Goal: Transaction & Acquisition: Purchase product/service

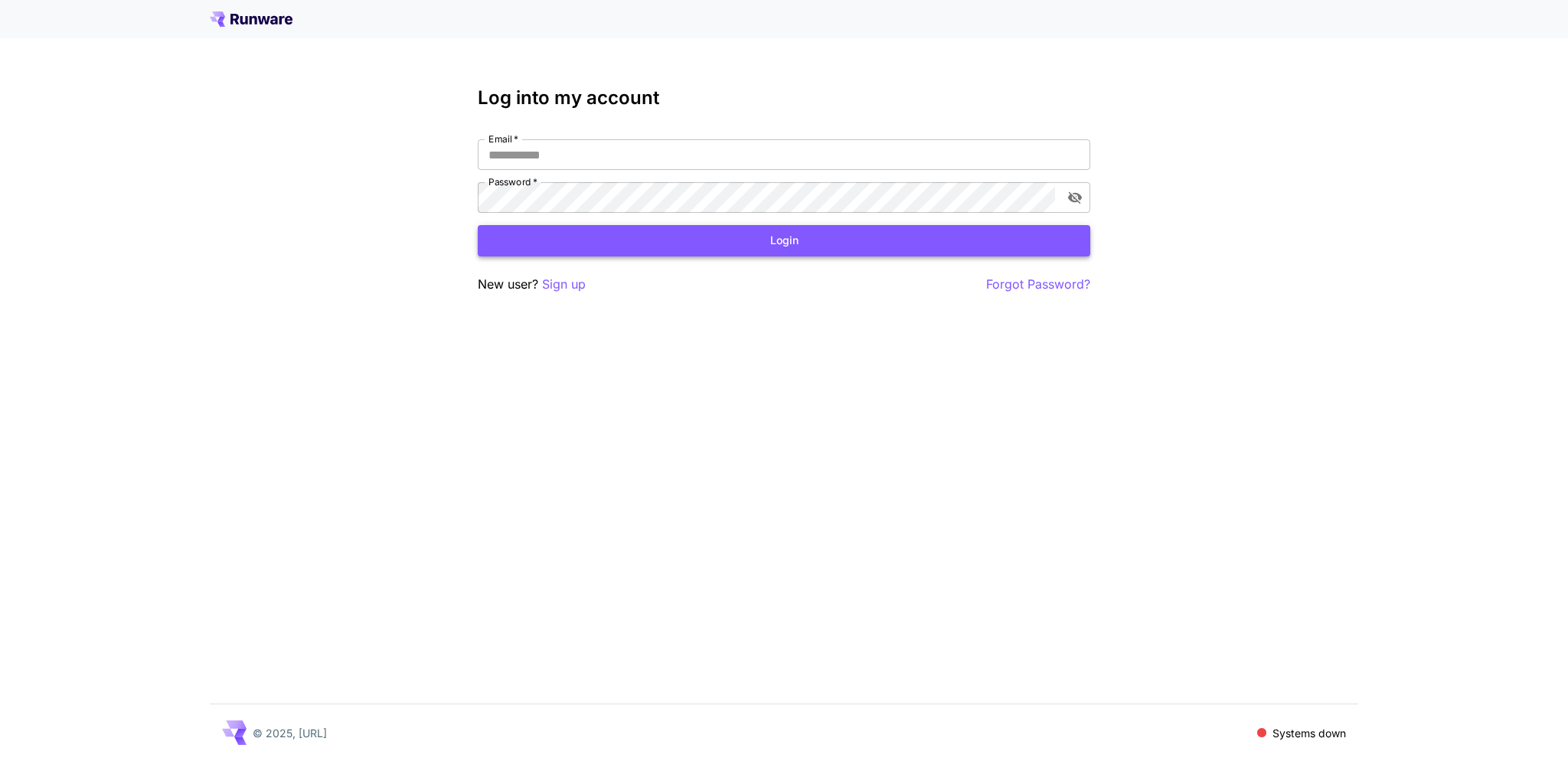
type input "**********"
click at [732, 238] on button "Login" at bounding box center [784, 241] width 613 height 32
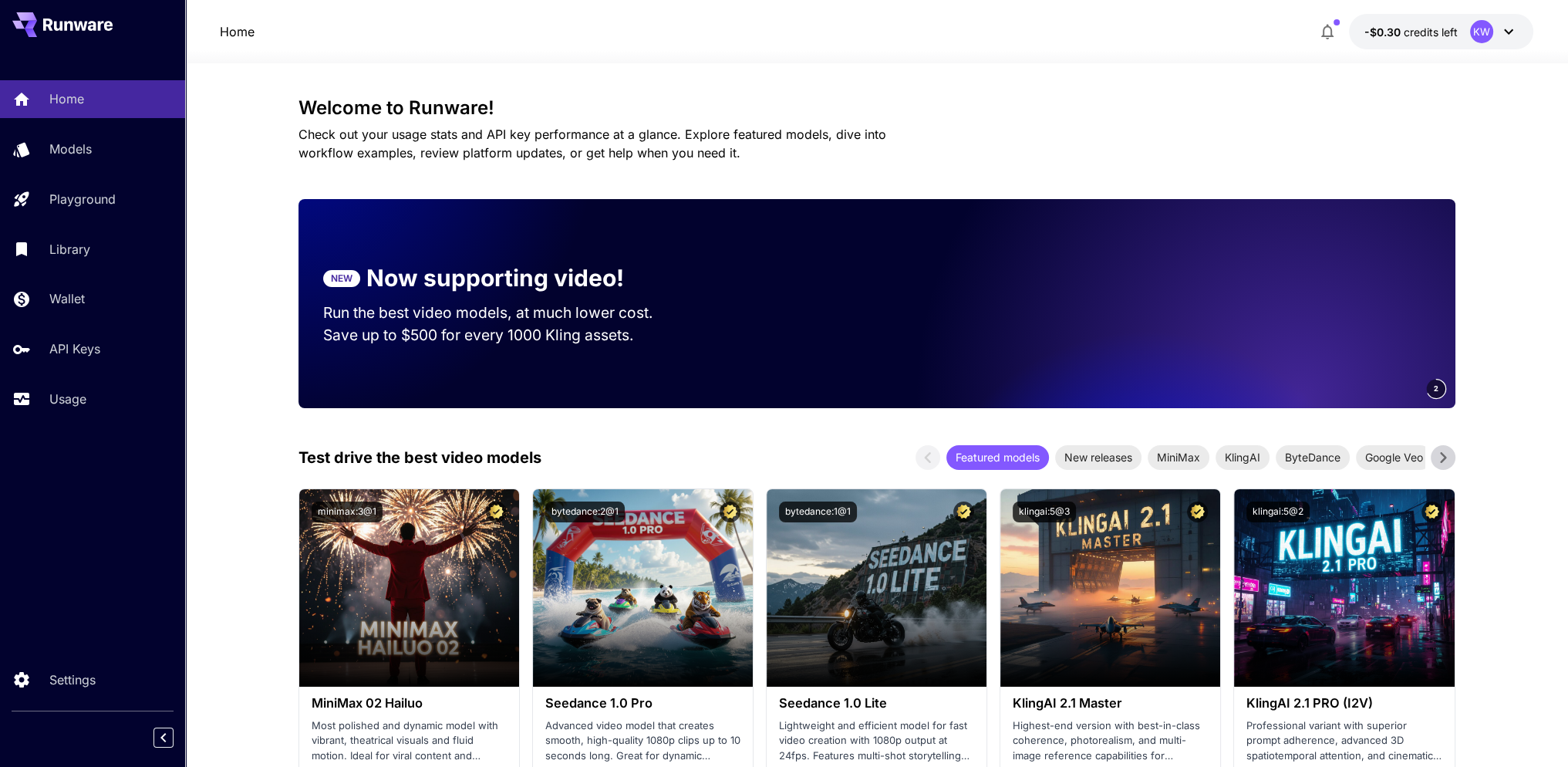
click at [1505, 29] on icon at bounding box center [1508, 31] width 18 height 18
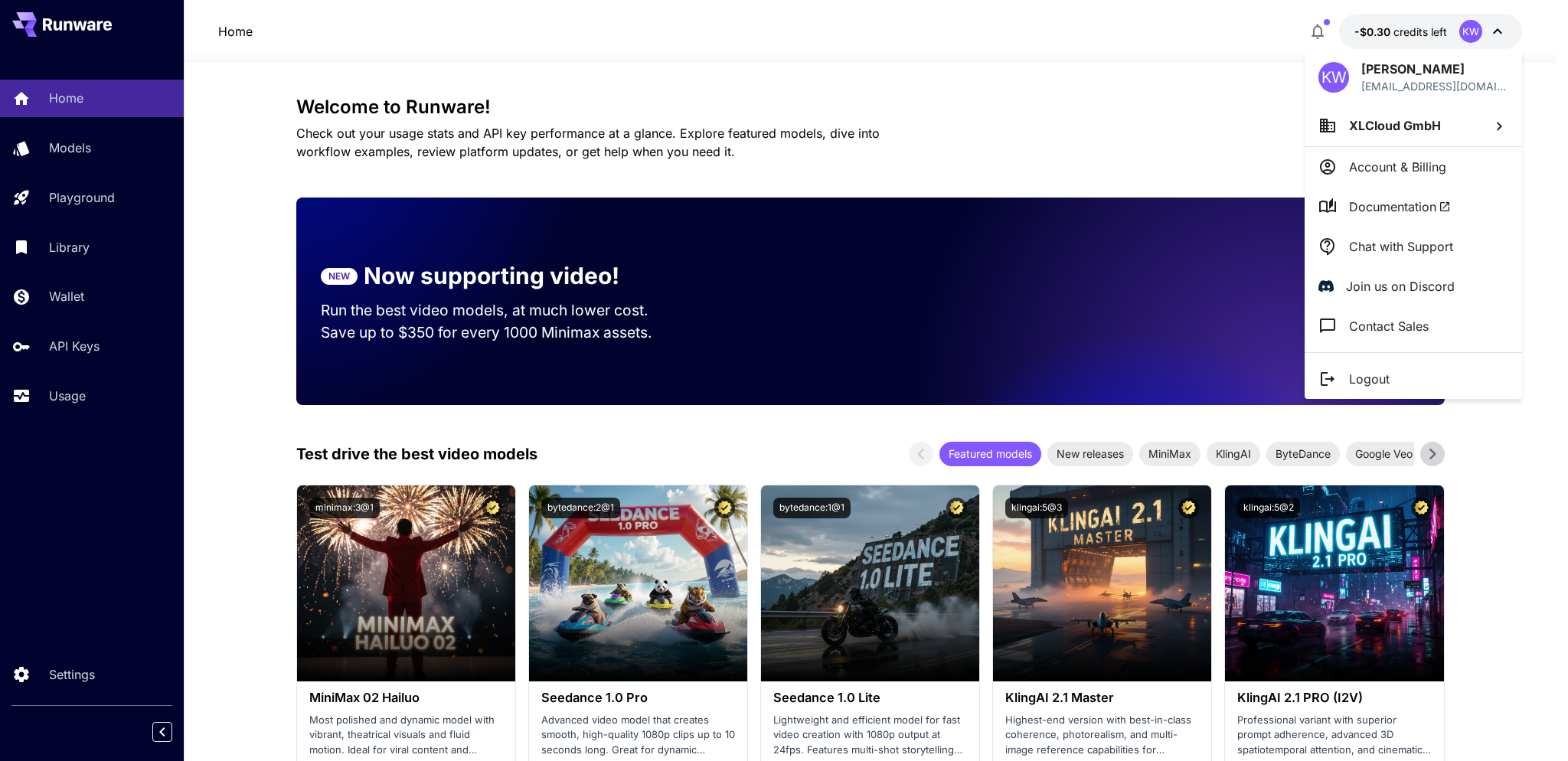
click at [1401, 167] on p "Account & Billing" at bounding box center [1397, 166] width 97 height 18
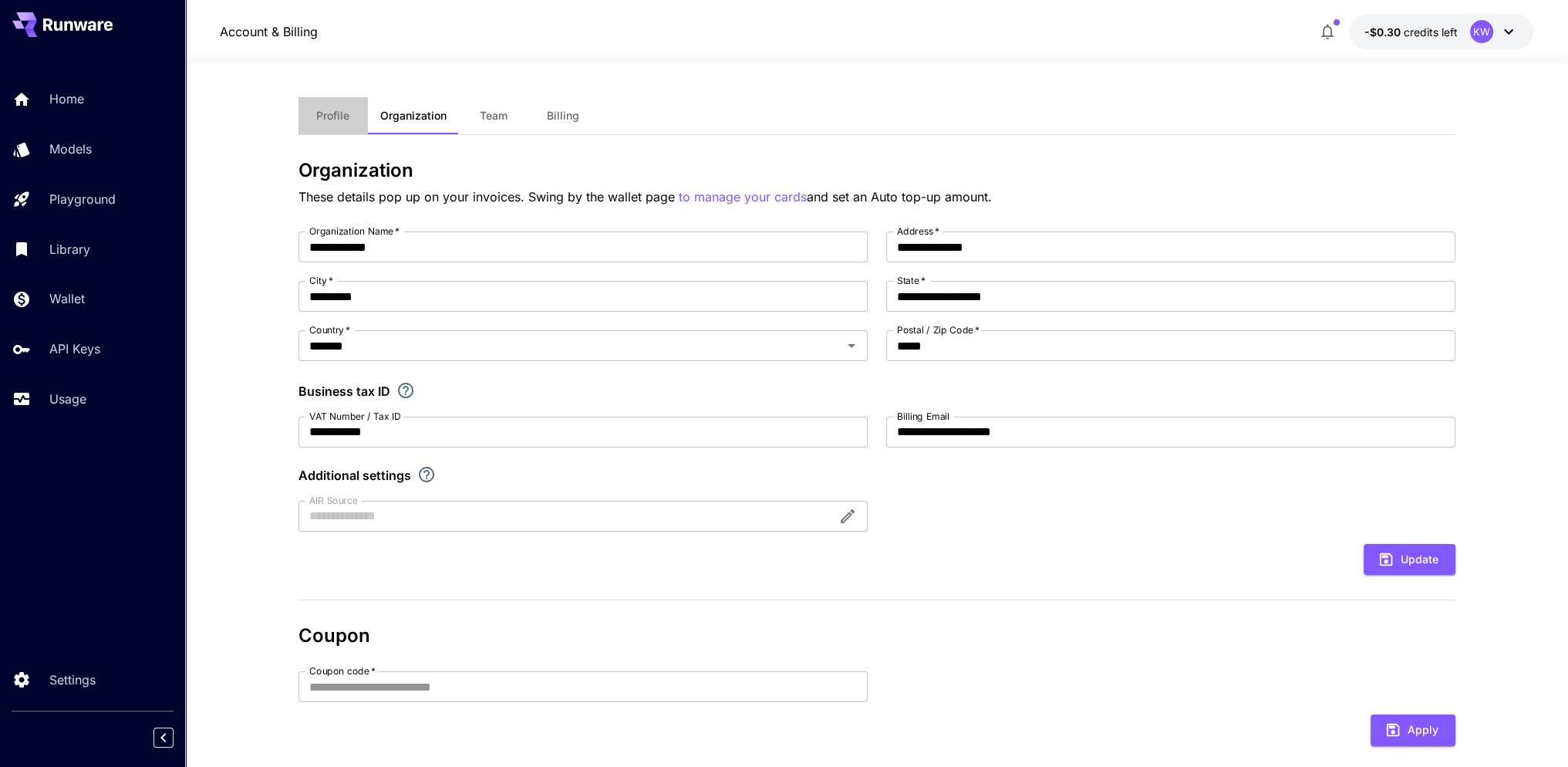
click at [341, 120] on span "Profile" at bounding box center [332, 116] width 33 height 14
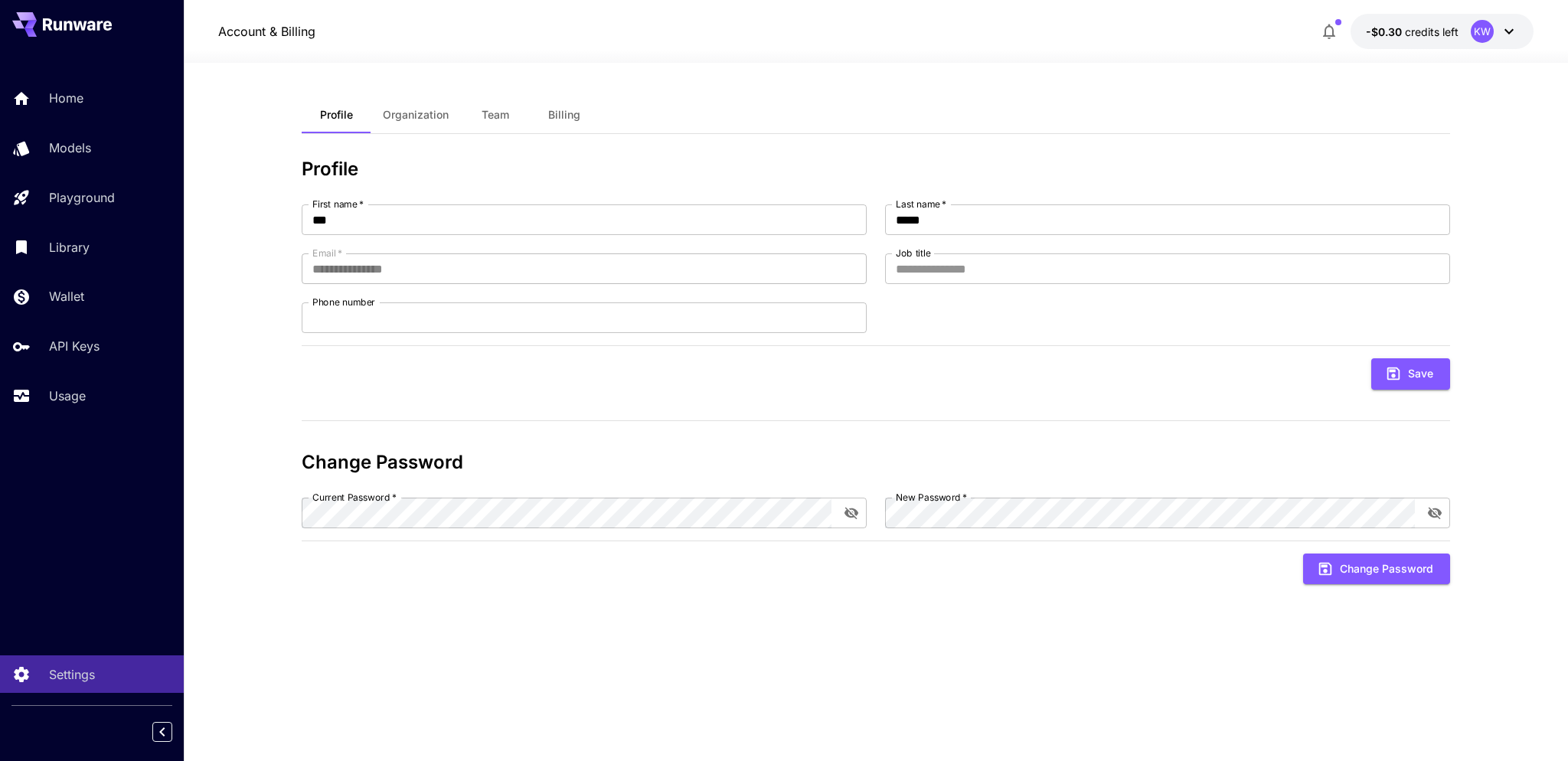
click at [1512, 29] on icon at bounding box center [1509, 31] width 18 height 18
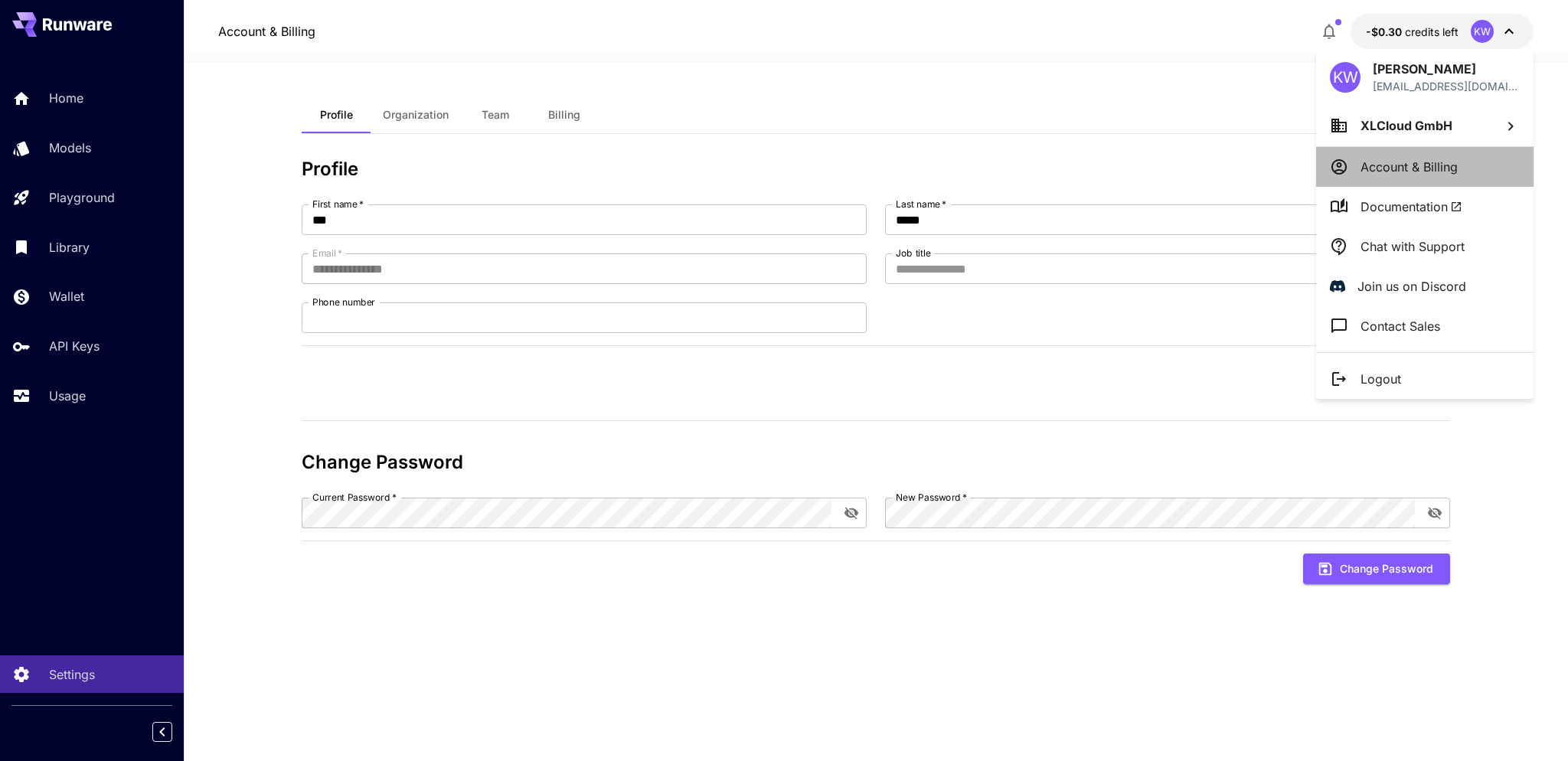
click at [1421, 169] on p "Account & Billing" at bounding box center [1409, 166] width 97 height 18
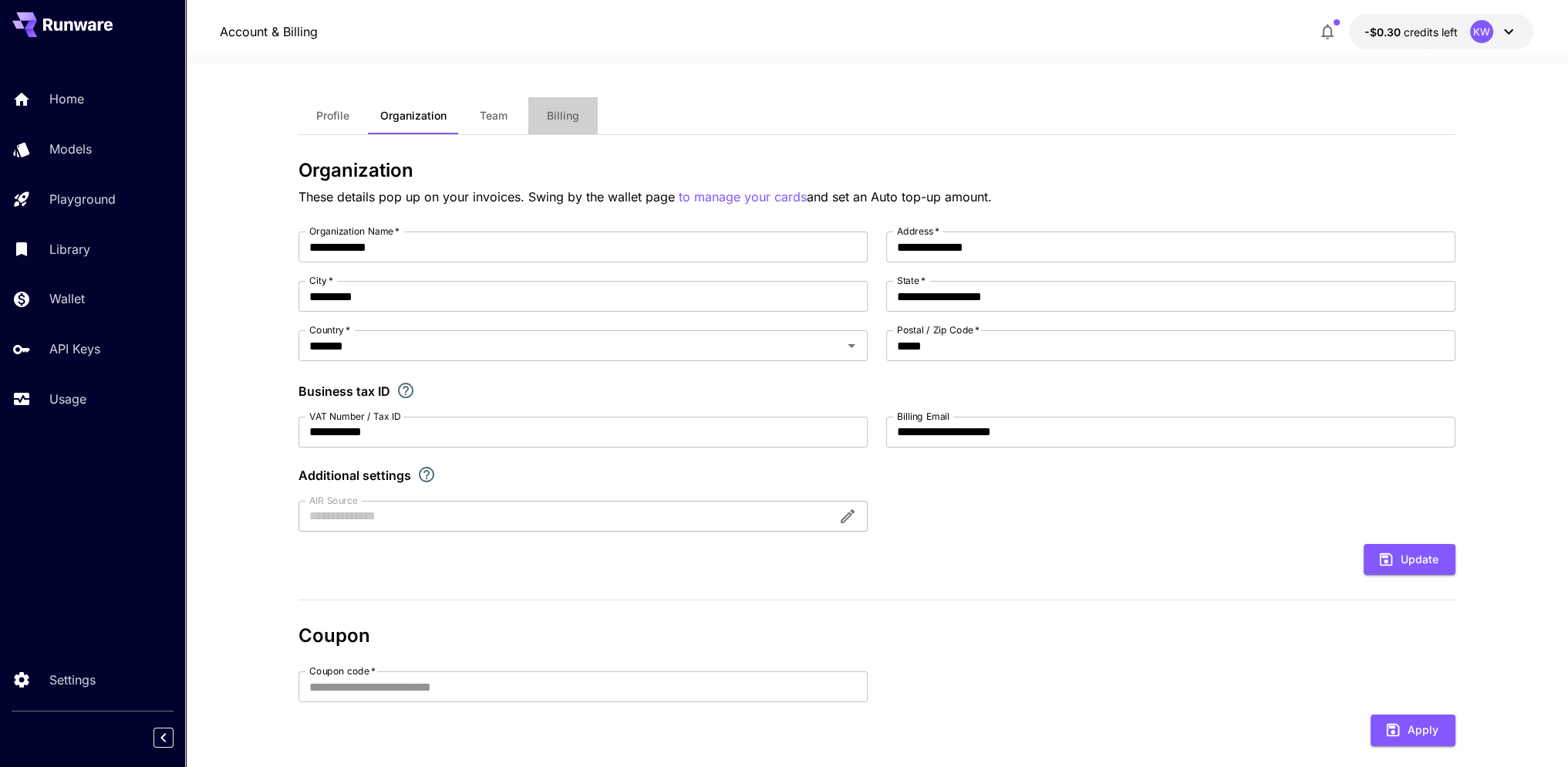
click at [578, 129] on button "Billing" at bounding box center [563, 116] width 69 height 37
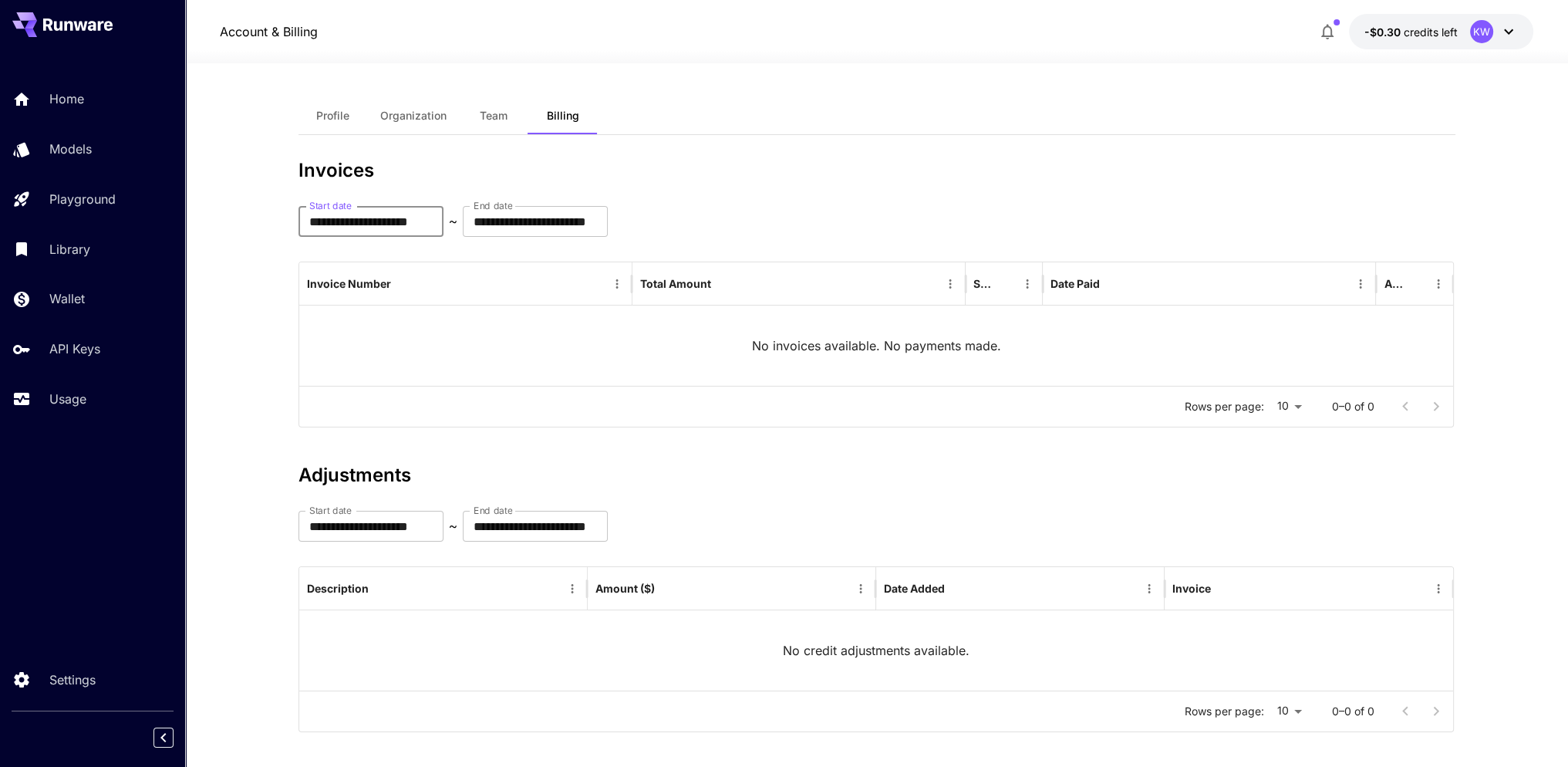
click at [357, 216] on input "**********" at bounding box center [371, 221] width 145 height 31
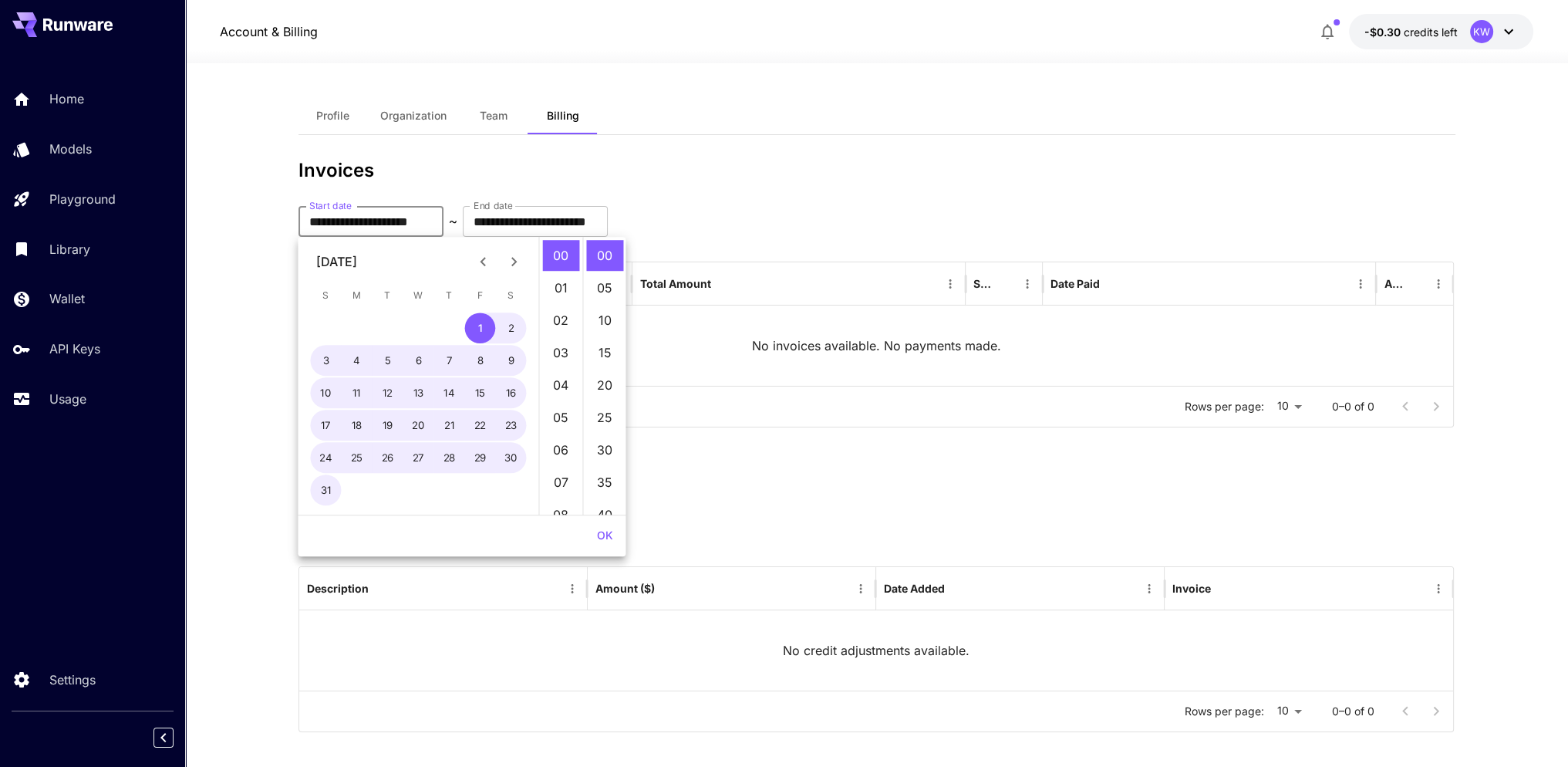
click at [484, 257] on icon "Previous month" at bounding box center [482, 261] width 18 height 18
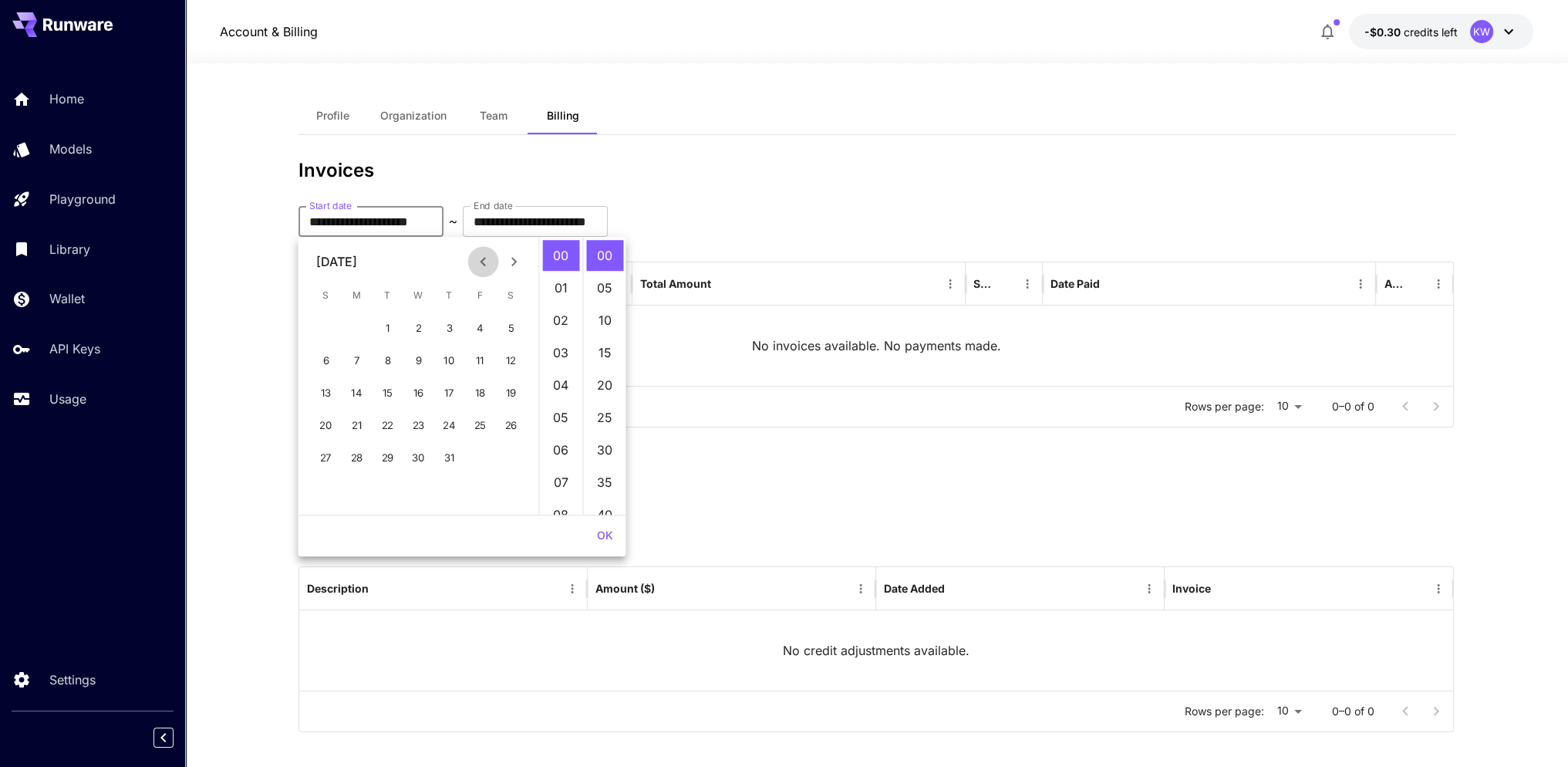
click at [484, 257] on icon "Previous month" at bounding box center [482, 261] width 18 height 18
click at [331, 325] on button "1" at bounding box center [326, 328] width 31 height 31
type input "**********"
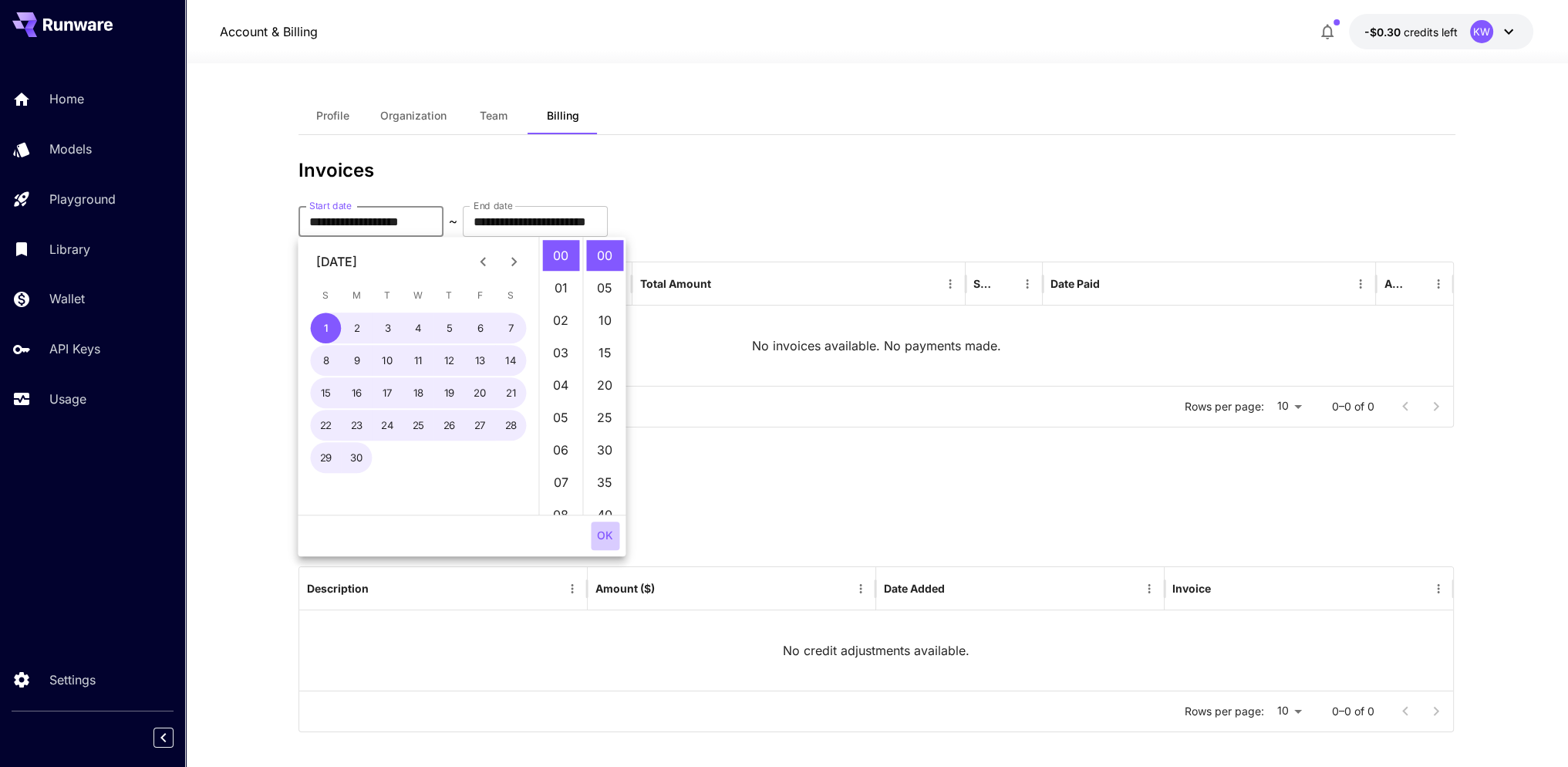
click at [613, 541] on button "OK" at bounding box center [604, 536] width 28 height 29
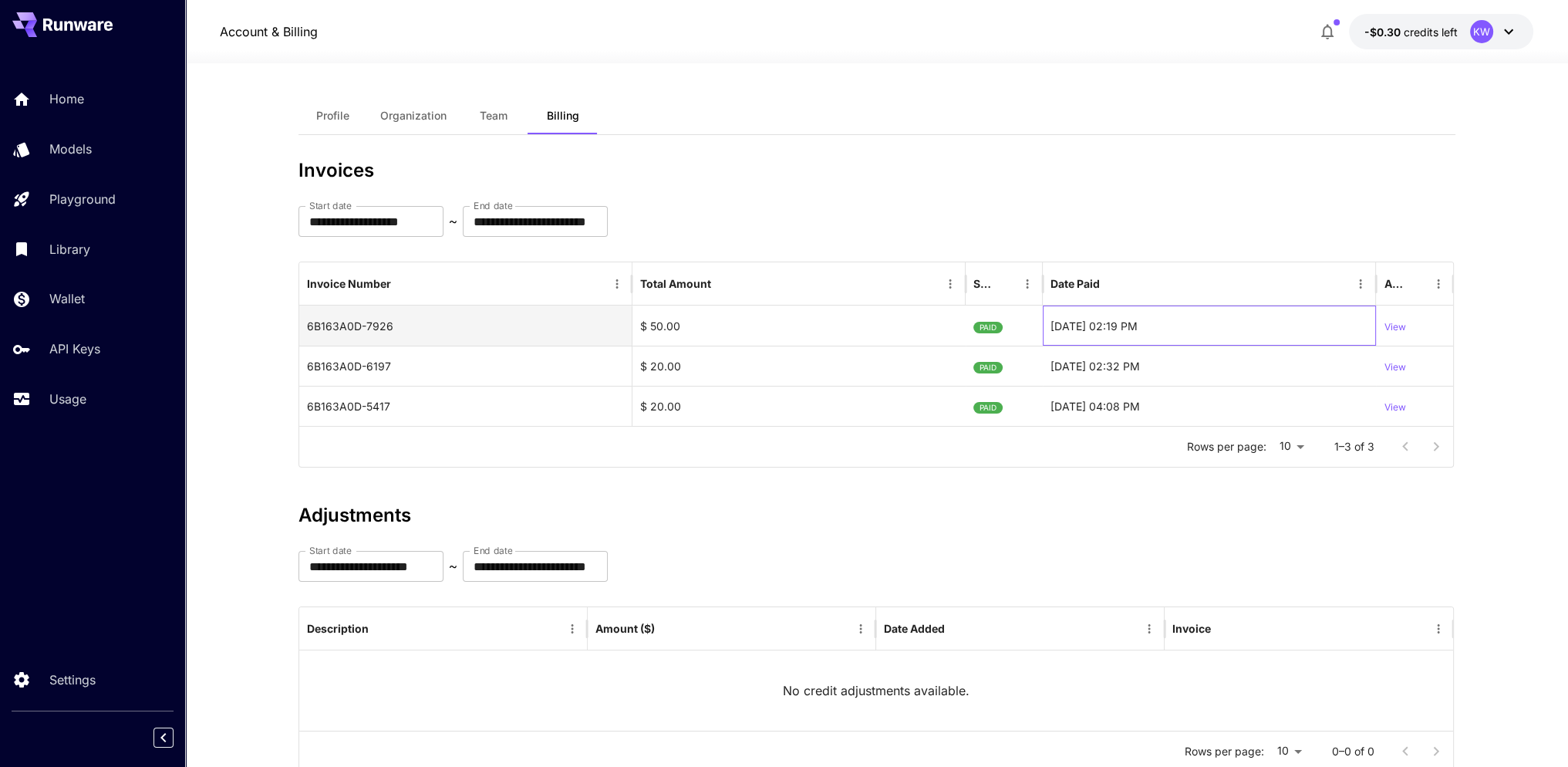
drag, startPoint x: 1081, startPoint y: 321, endPoint x: 1167, endPoint y: 328, distance: 86.3
click at [1167, 328] on div "[DATE] 02:19 PM" at bounding box center [1210, 326] width 333 height 40
click at [1089, 524] on h3 "Adjustments" at bounding box center [877, 515] width 1157 height 22
click at [552, 118] on span "Billing" at bounding box center [563, 116] width 33 height 14
click at [1443, 19] on button "-$0.30 credits left KW" at bounding box center [1440, 31] width 184 height 35
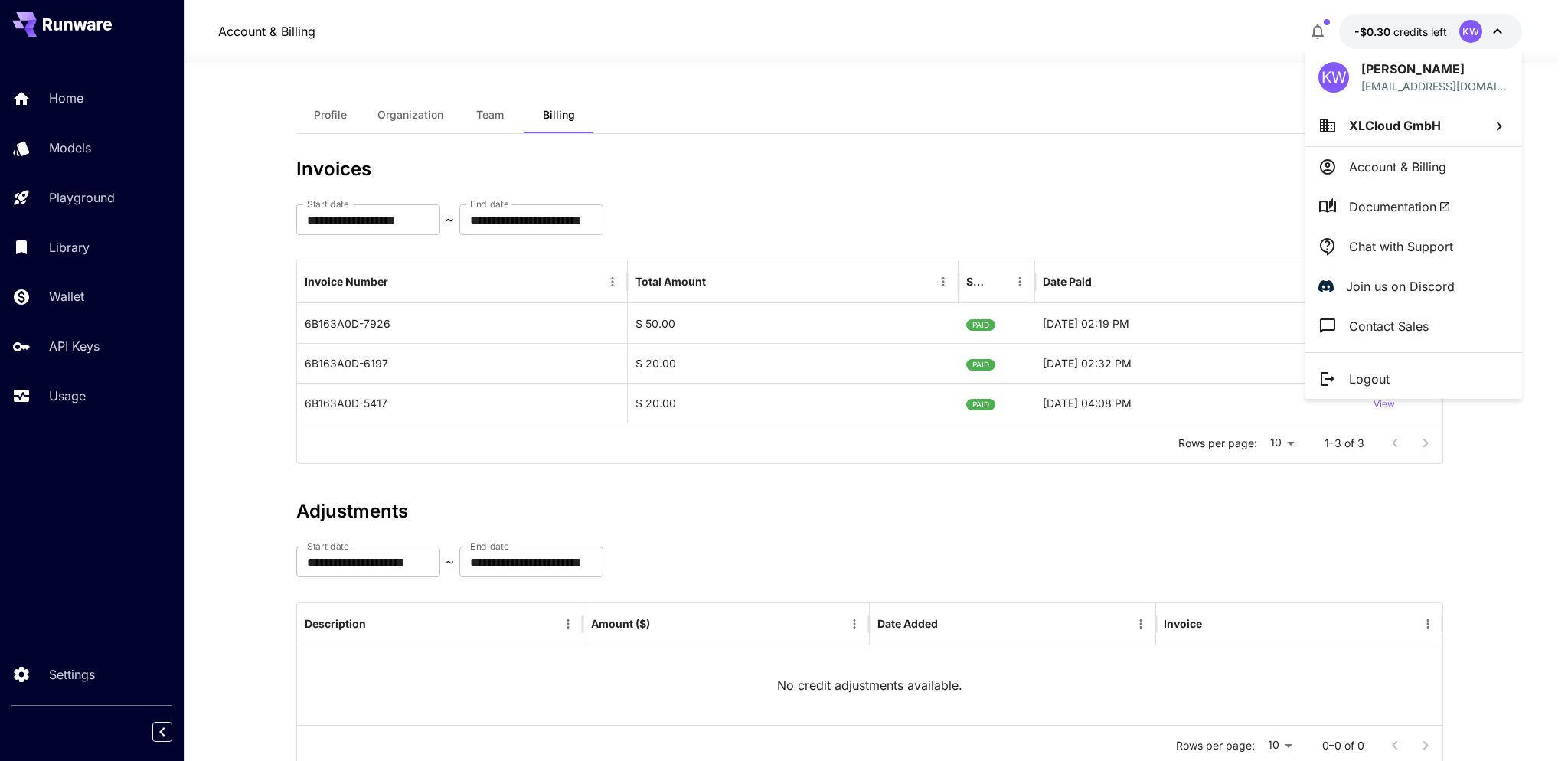
click at [1409, 39] on div at bounding box center [784, 380] width 1568 height 761
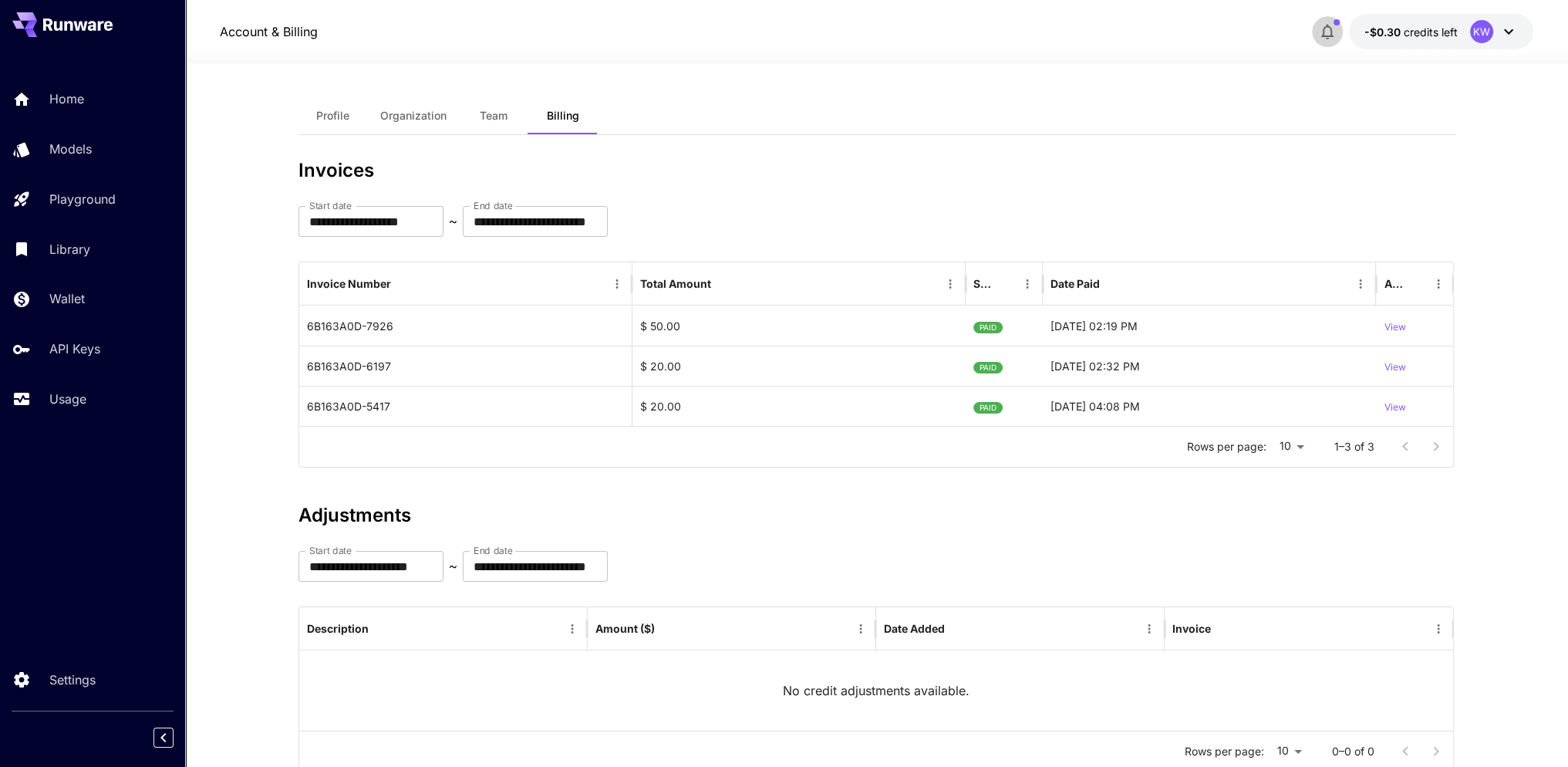
click at [1324, 20] on button "button" at bounding box center [1327, 32] width 31 height 31
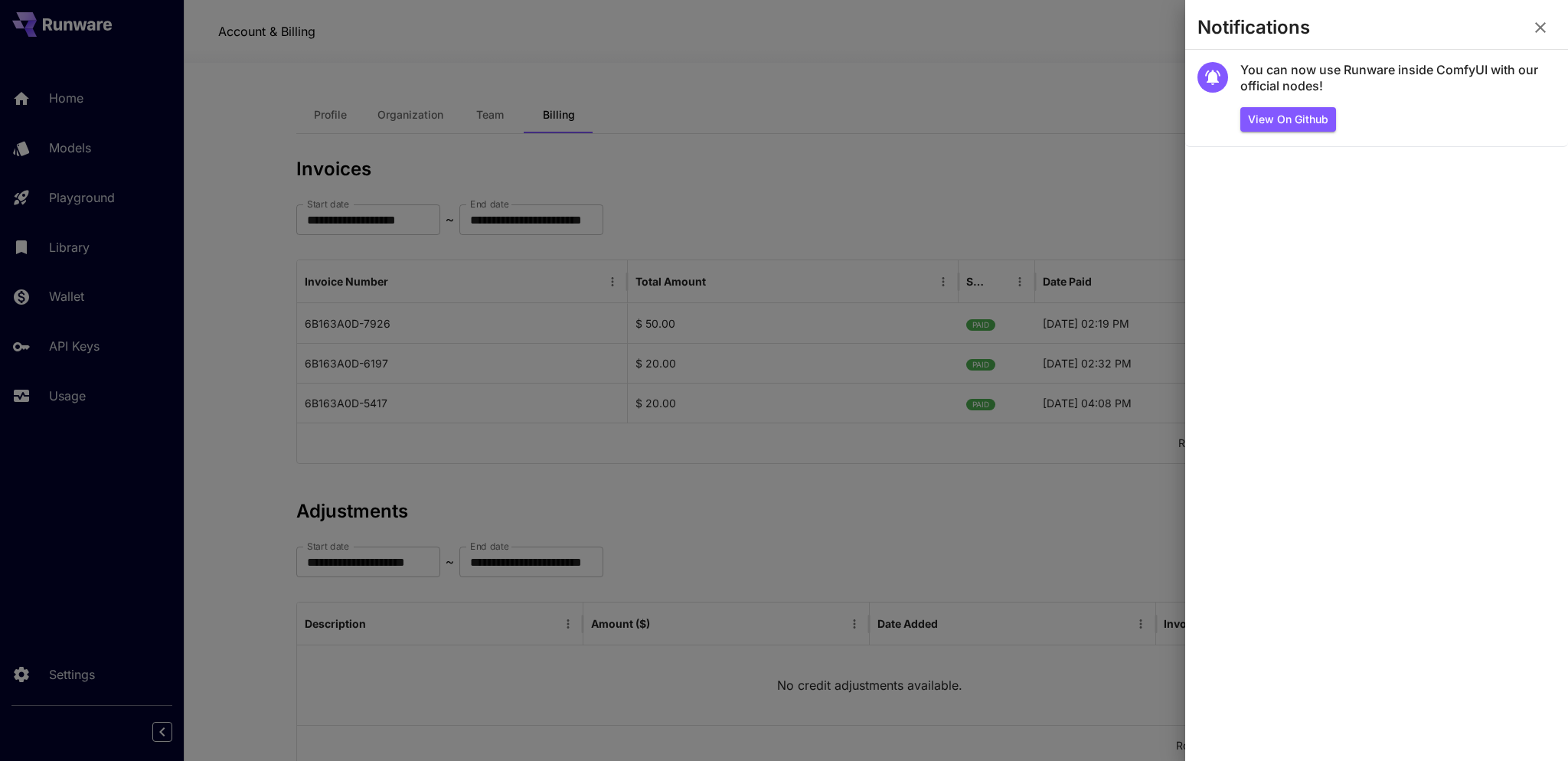
click at [1314, 20] on section "Notifications" at bounding box center [1377, 30] width 383 height 37
click at [1544, 26] on icon "button" at bounding box center [1540, 27] width 18 height 18
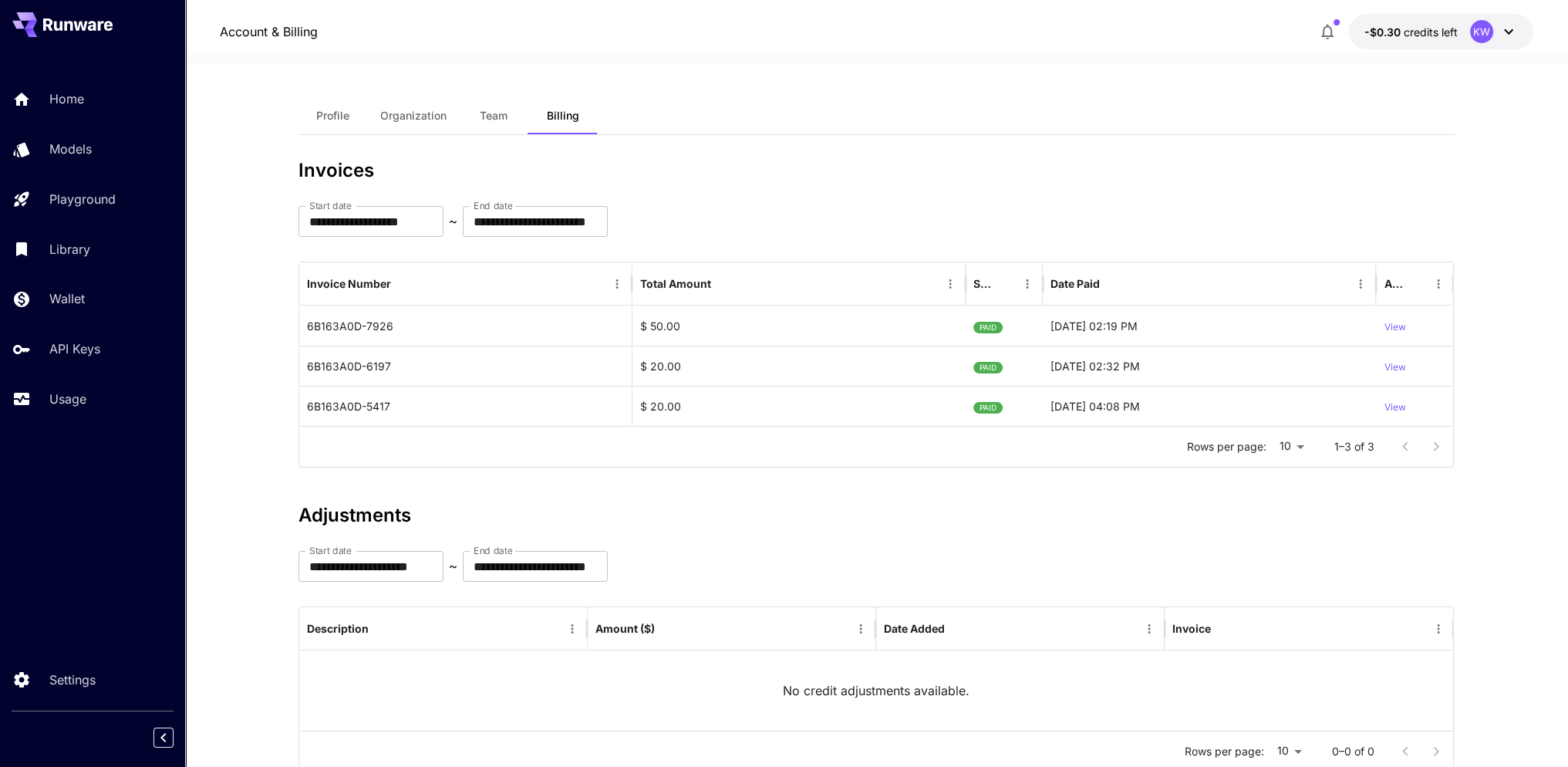
click at [333, 116] on span "Profile" at bounding box center [332, 116] width 33 height 14
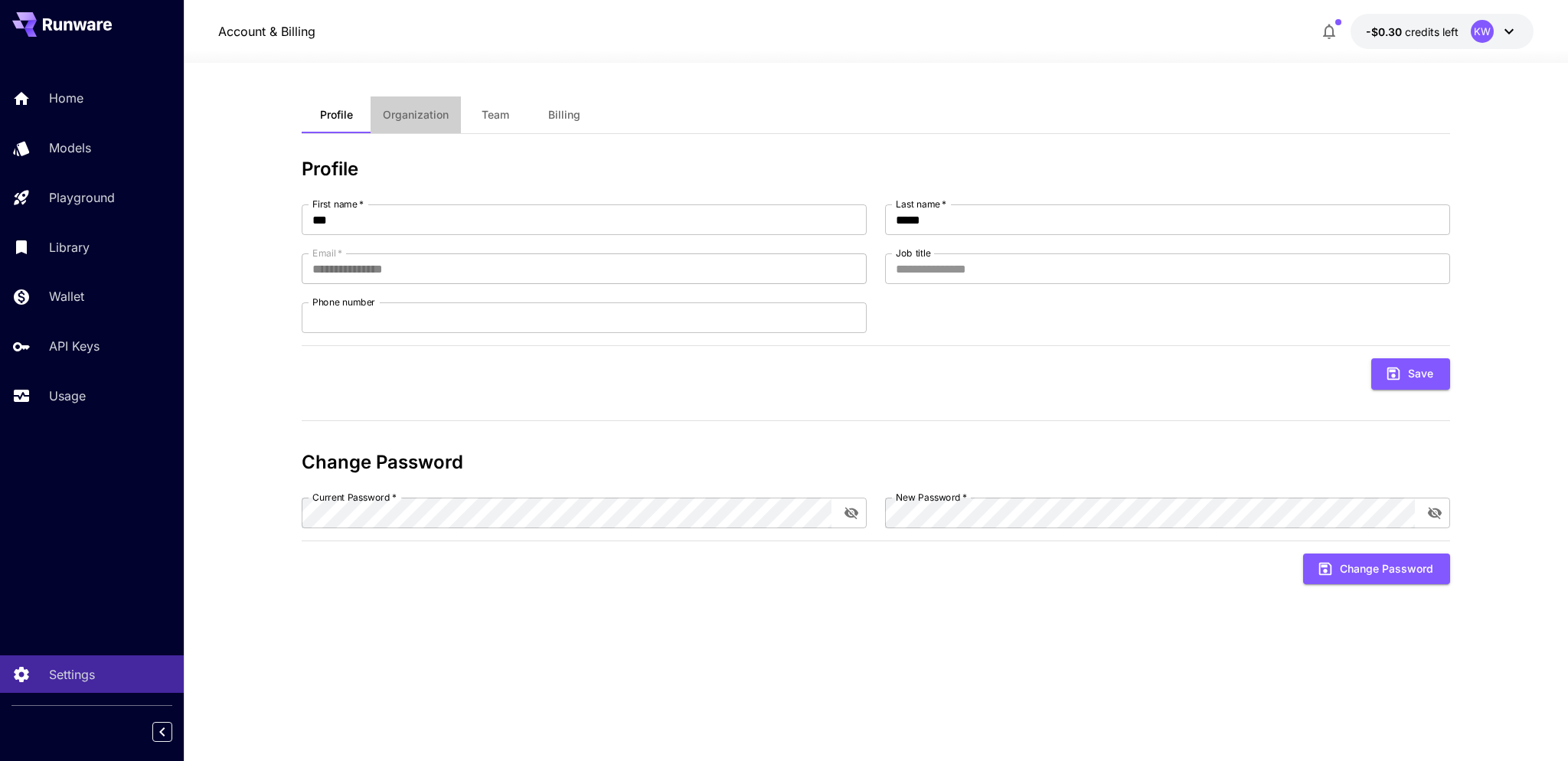
click at [419, 116] on span "Organization" at bounding box center [416, 115] width 66 height 14
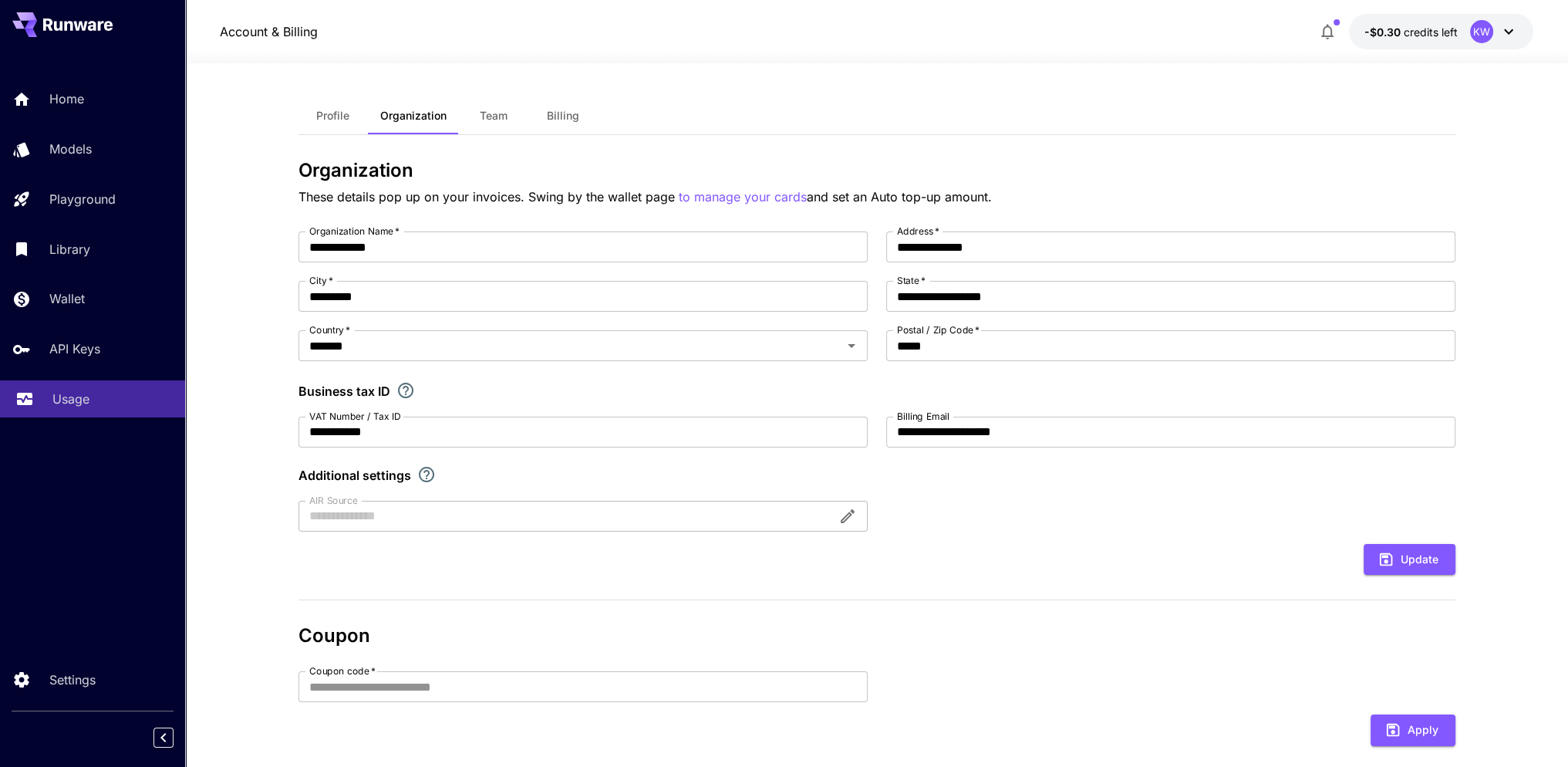
click at [73, 396] on p "Usage" at bounding box center [71, 398] width 37 height 18
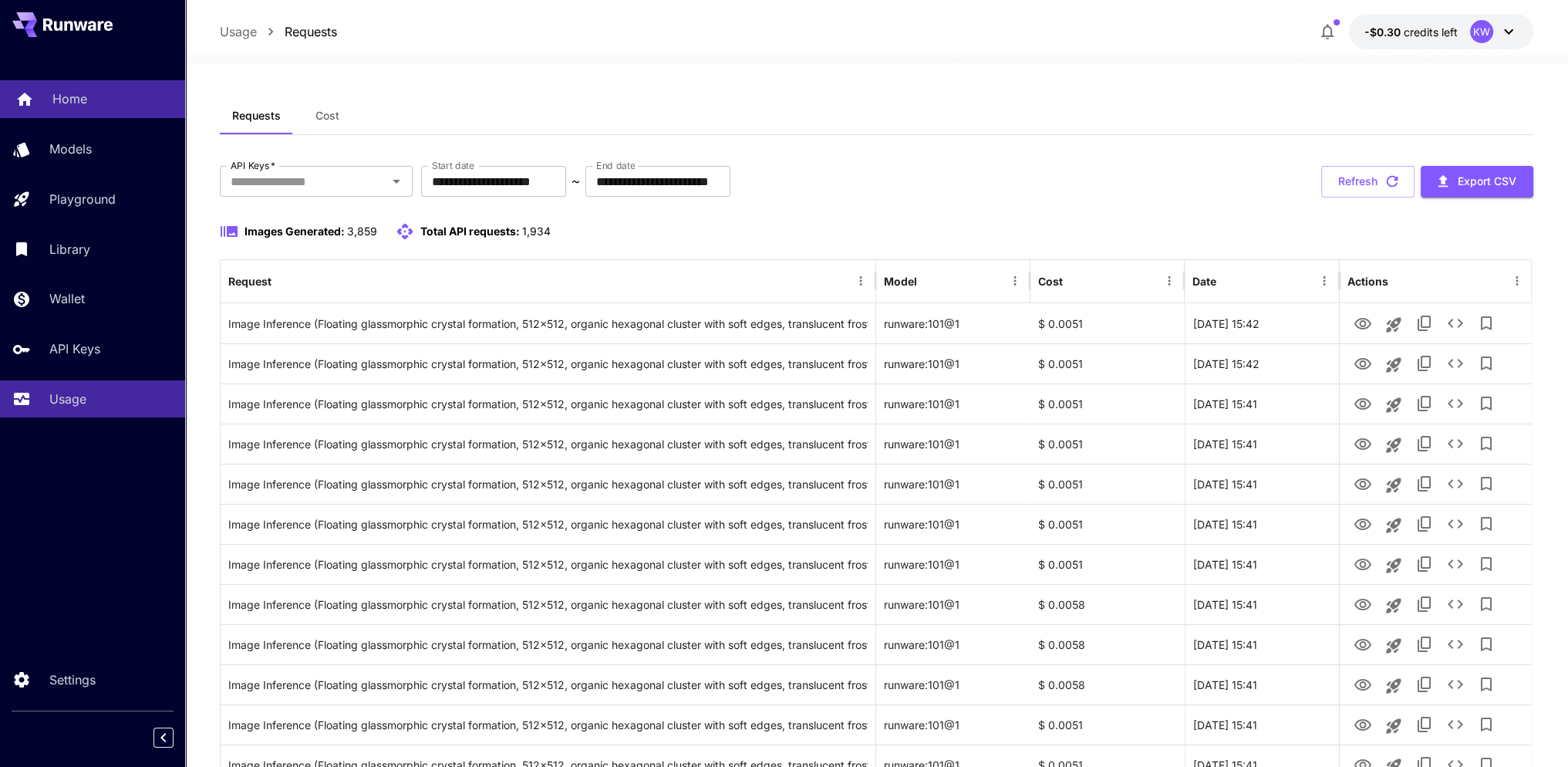
click at [71, 99] on p "Home" at bounding box center [70, 98] width 35 height 18
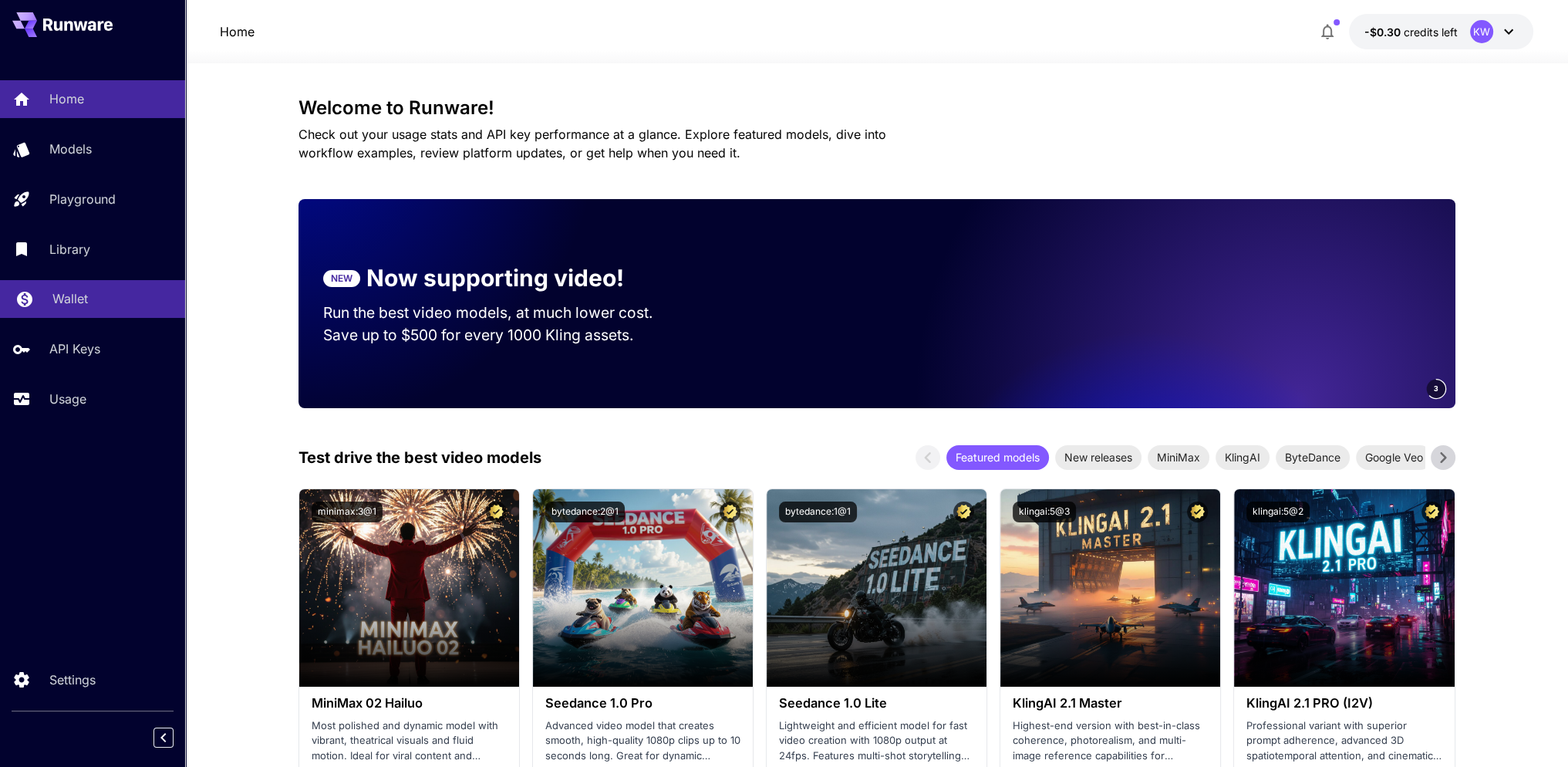
click at [64, 307] on p "Wallet" at bounding box center [70, 298] width 35 height 18
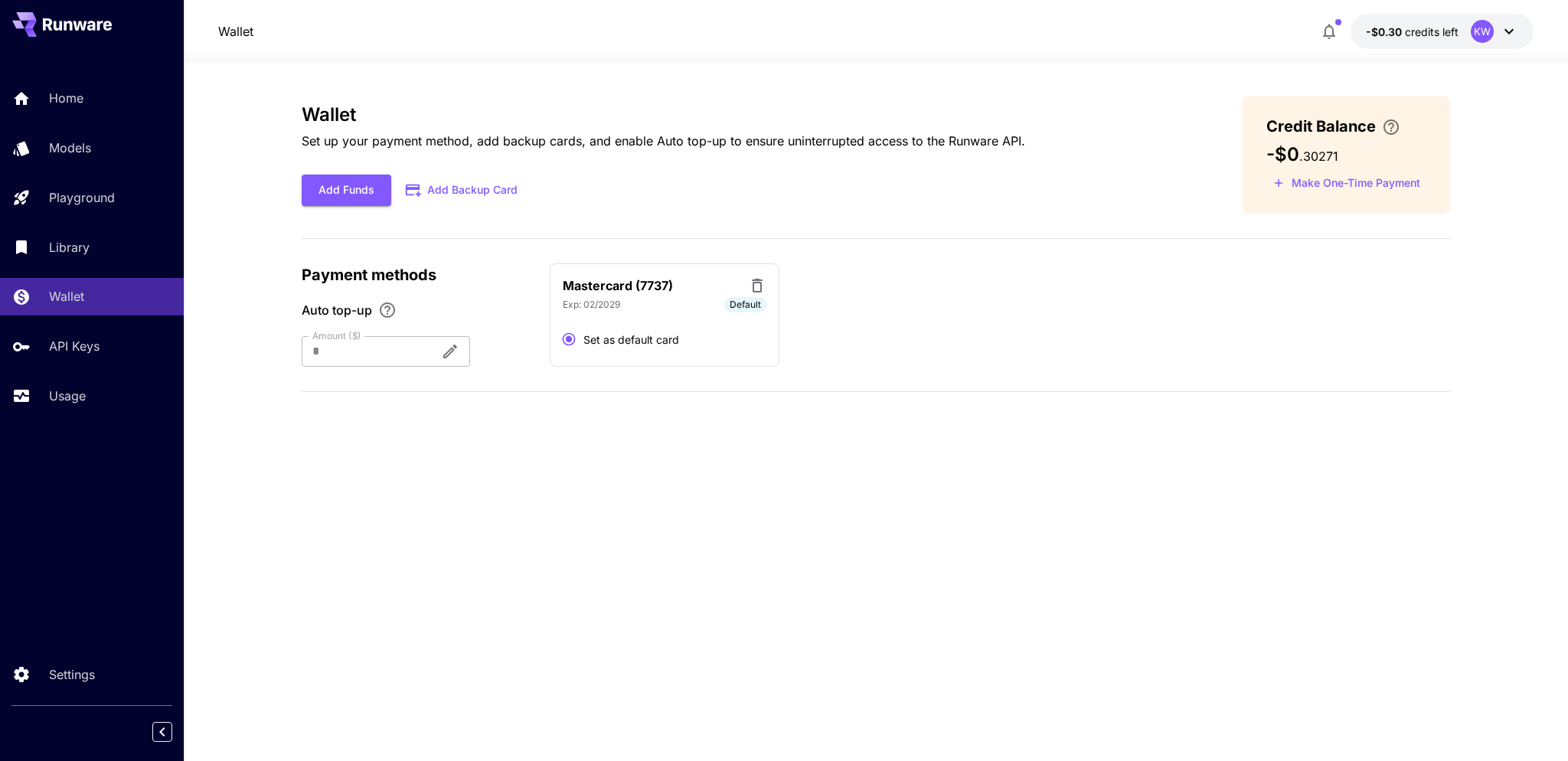
click at [347, 351] on div at bounding box center [364, 351] width 126 height 31
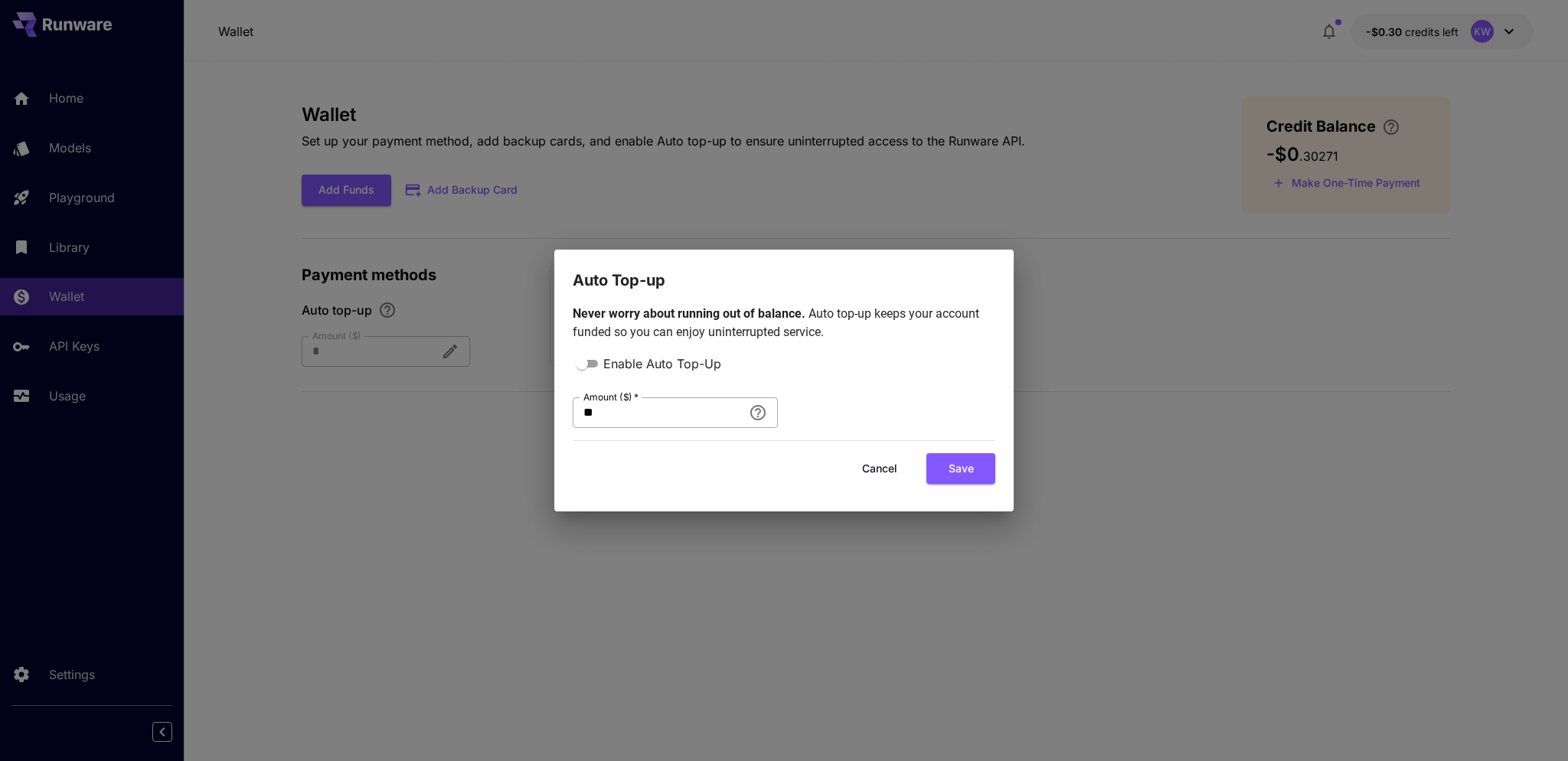
click at [637, 410] on input "**" at bounding box center [658, 413] width 170 height 31
type input "**"
click at [966, 473] on button "Save" at bounding box center [961, 469] width 69 height 32
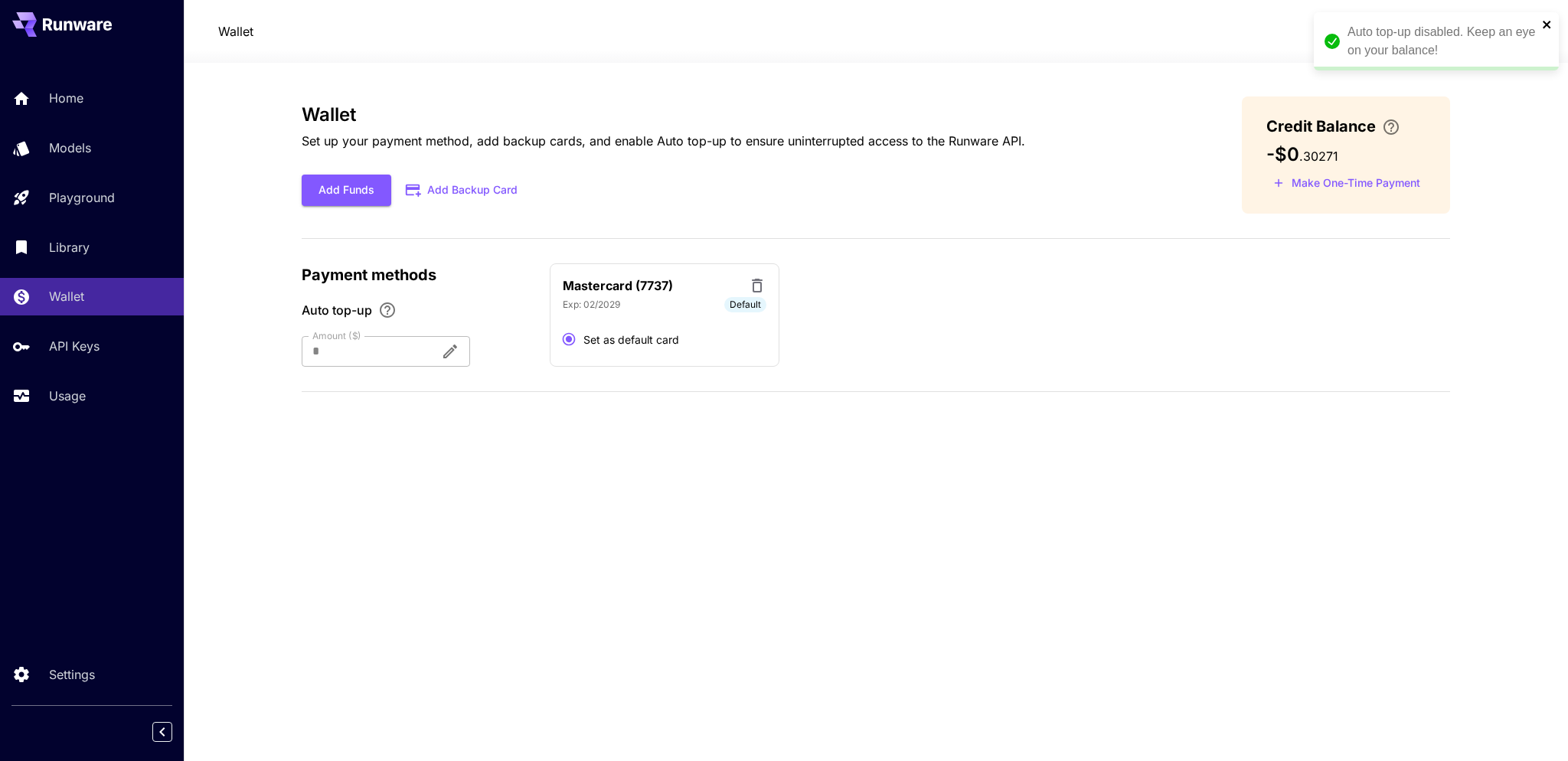
click at [1549, 27] on icon "close" at bounding box center [1547, 24] width 8 height 8
click at [820, 541] on div "Wallet Set up your payment method, add backup cards, and enable Auto top-up to …" at bounding box center [876, 412] width 1149 height 631
click at [383, 342] on div at bounding box center [364, 351] width 126 height 31
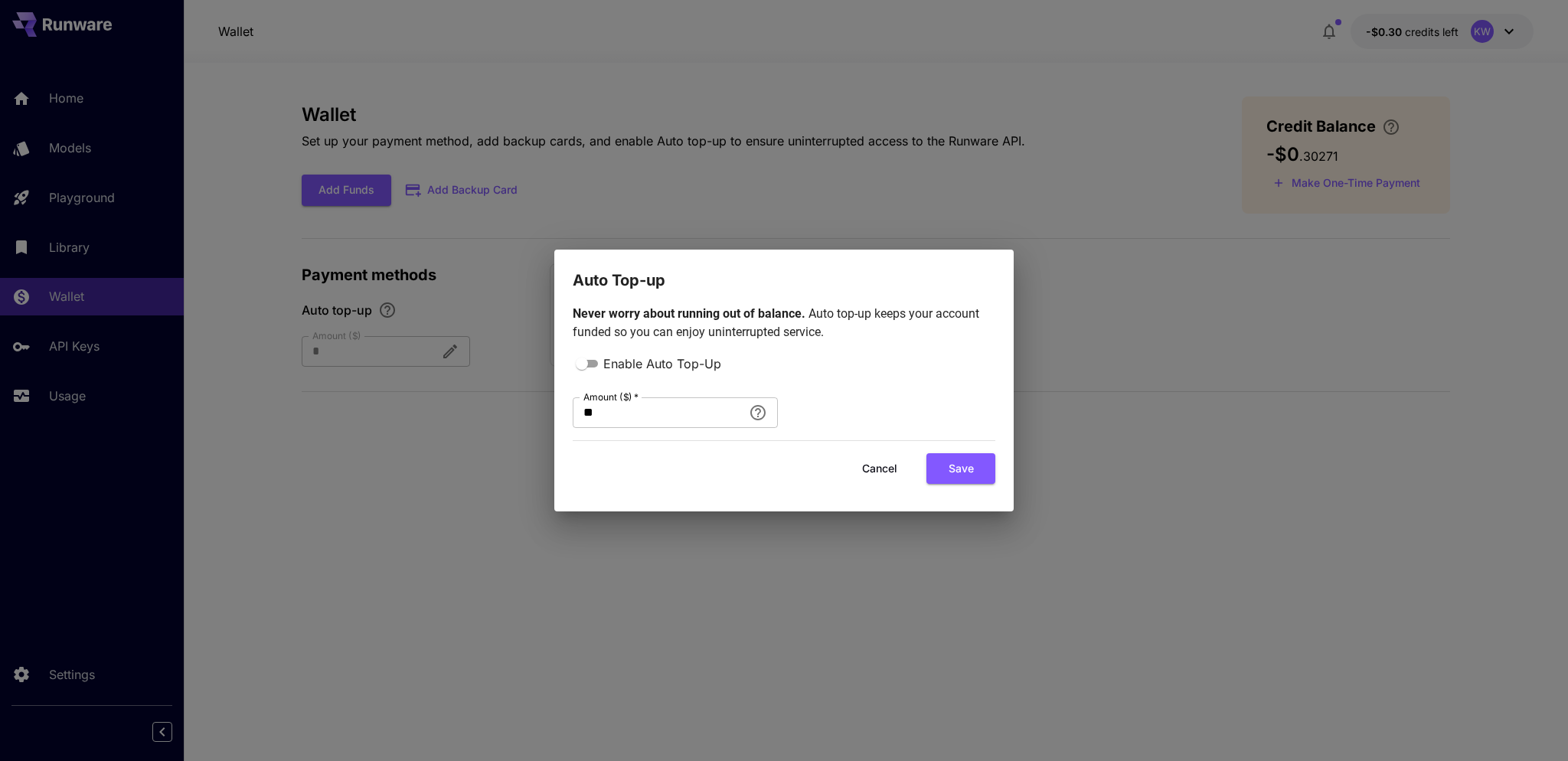
click at [854, 459] on button "Cancel" at bounding box center [880, 469] width 69 height 32
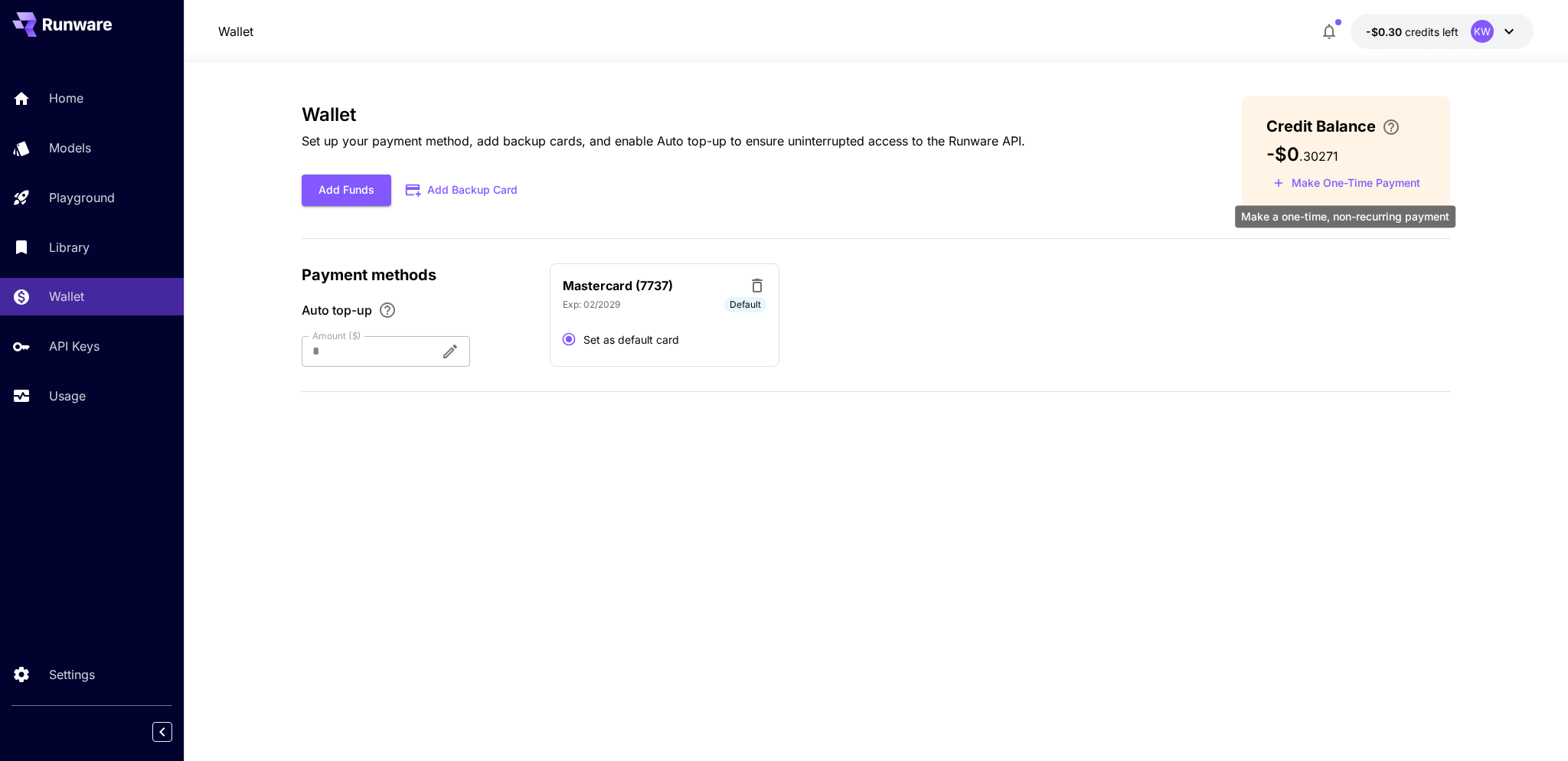
click at [1363, 179] on button "Make One-Time Payment" at bounding box center [1347, 183] width 161 height 24
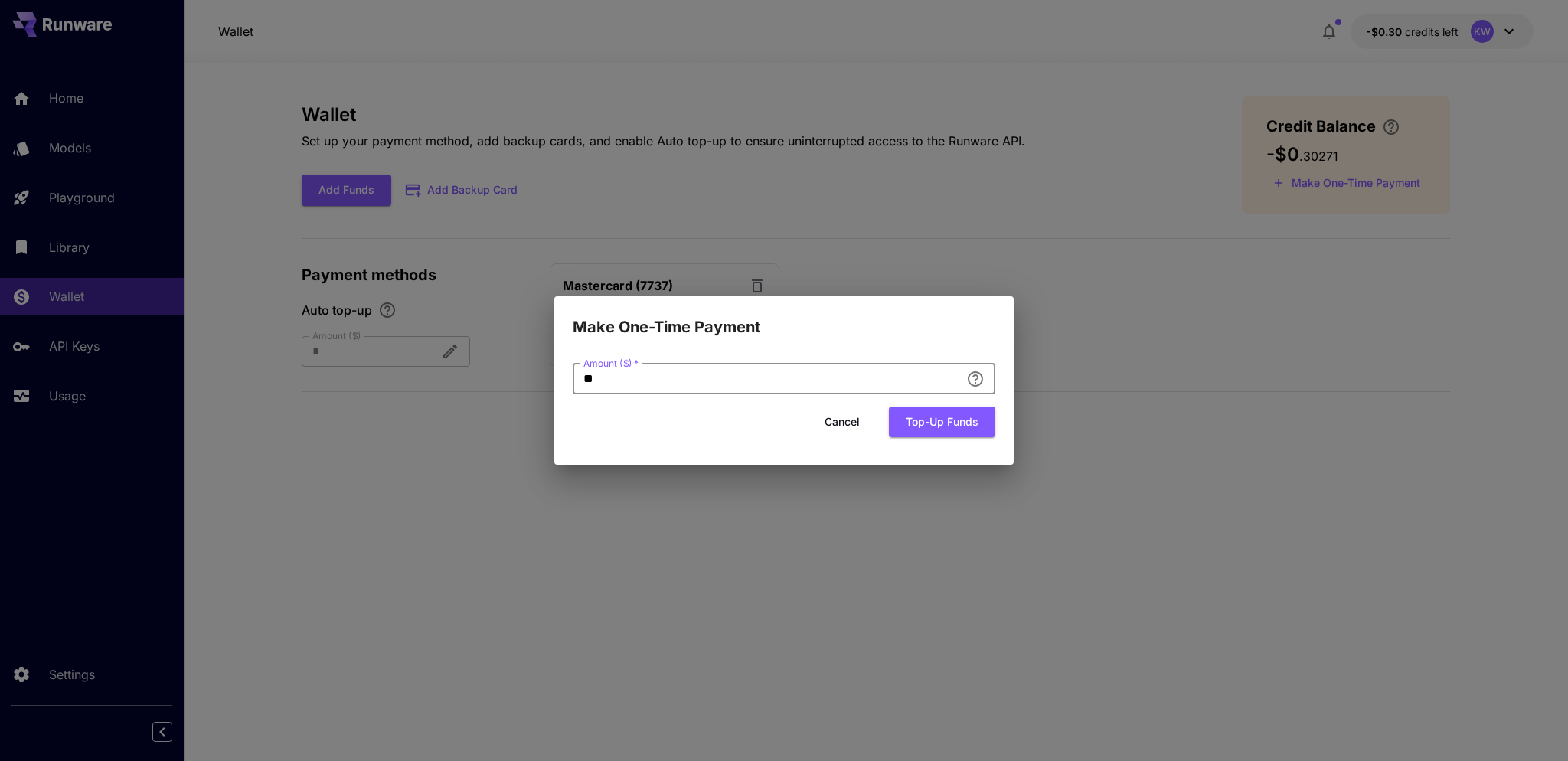
drag, startPoint x: 755, startPoint y: 381, endPoint x: 477, endPoint y: 378, distance: 278.0
click at [477, 378] on div "Make One-Time Payment Amount ($)   * ** Amount ($)   * Cancel Top-up funds" at bounding box center [784, 380] width 1568 height 761
type input "**"
click at [950, 425] on button "Top-up funds" at bounding box center [942, 422] width 106 height 32
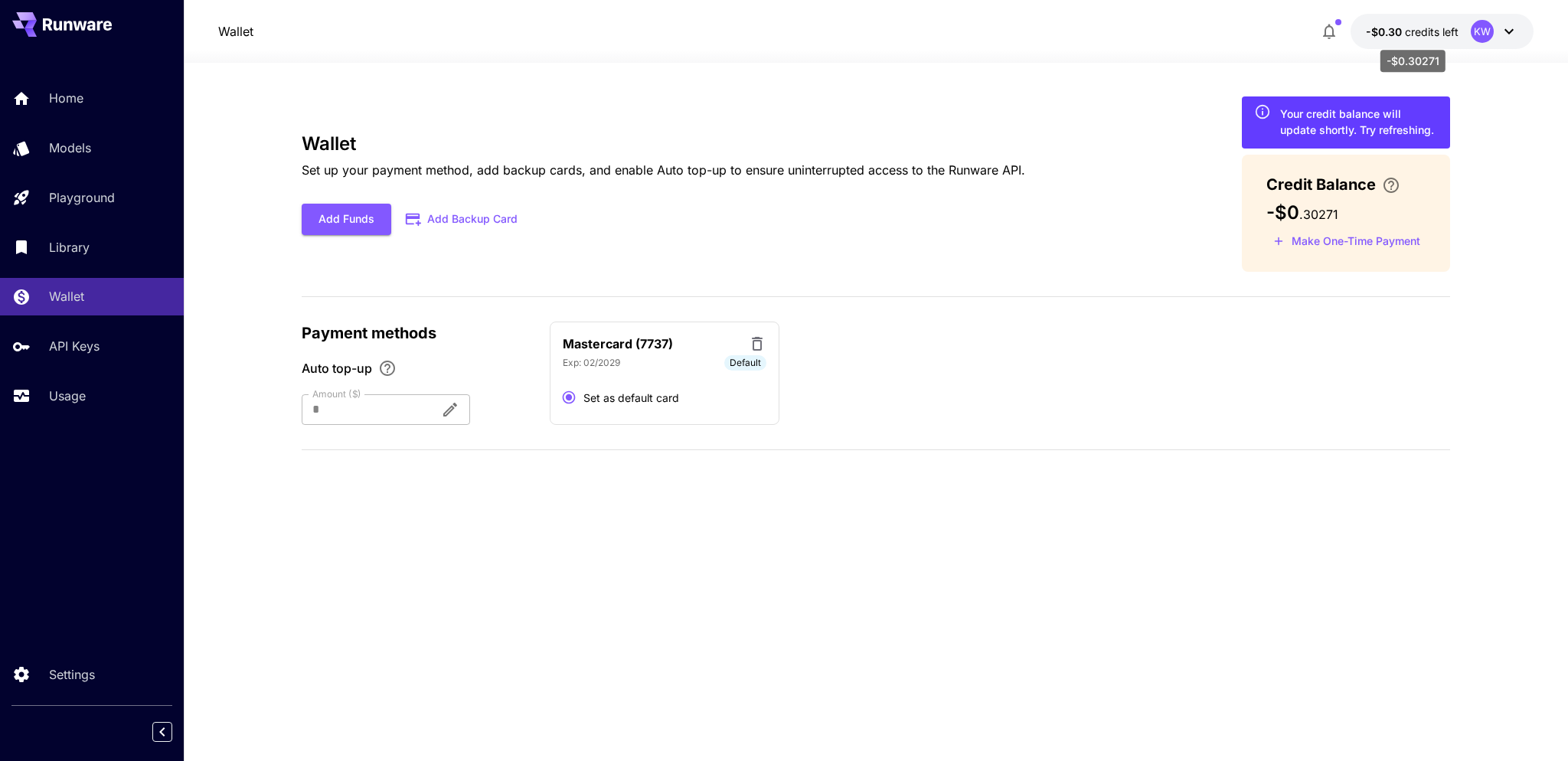
click at [1396, 33] on span "-$0.30" at bounding box center [1385, 31] width 39 height 13
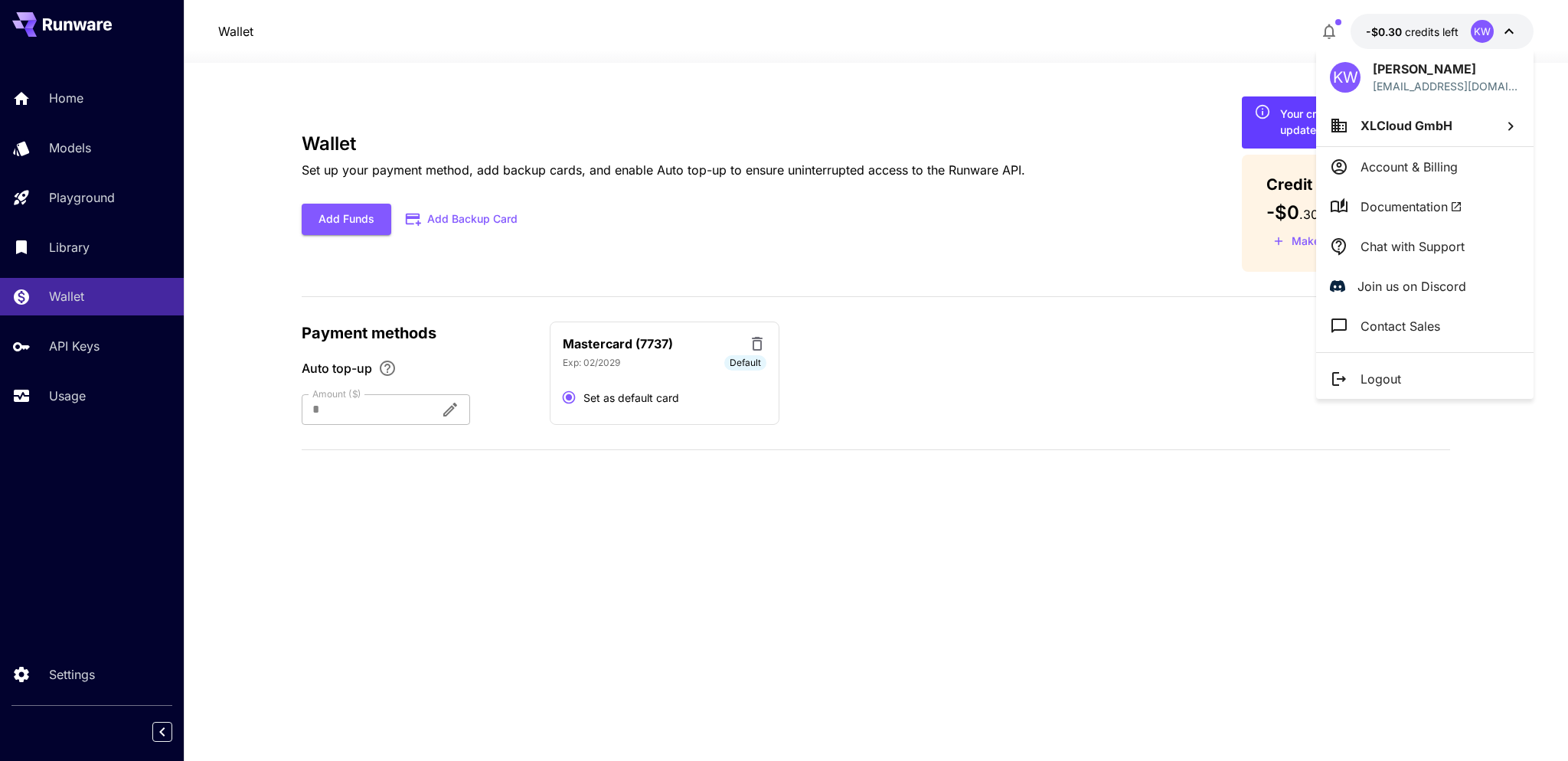
click at [1090, 125] on div at bounding box center [784, 380] width 1568 height 761
